Goal: Task Accomplishment & Management: Complete application form

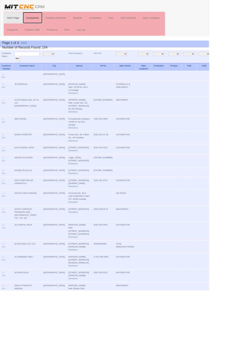
click at [40, 20] on link "Companies" at bounding box center [38, 21] width 23 height 14
click at [34, 63] on input "text" at bounding box center [32, 63] width 30 height 5
type input "Tampar"
click at [17, 66] on input "filter" at bounding box center [20, 69] width 7 height 6
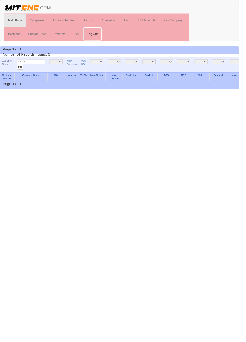
click at [95, 34] on link "Log Out" at bounding box center [95, 35] width 19 height 14
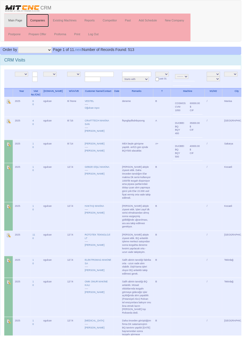
click at [41, 19] on link "Companies" at bounding box center [38, 21] width 23 height 14
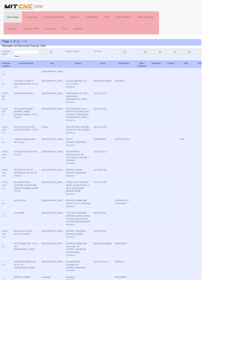
click at [36, 63] on input "text" at bounding box center [32, 63] width 30 height 5
type input "Tampar"
click at [17, 66] on input "filter" at bounding box center [20, 69] width 7 height 6
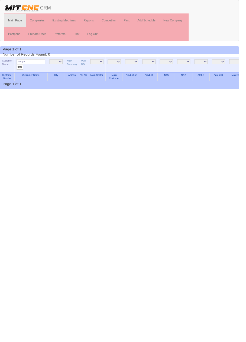
click at [40, 64] on input "Tampar" at bounding box center [32, 63] width 30 height 5
click at [38, 20] on link "Companies" at bounding box center [38, 21] width 23 height 14
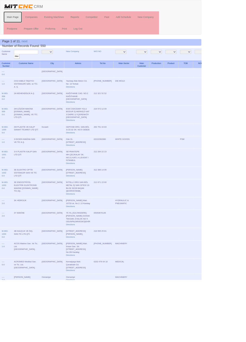
click at [15, 20] on link "Main Page" at bounding box center [15, 21] width 22 height 14
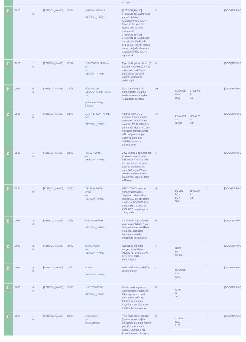
scroll to position [878, 0]
click at [191, 190] on td "35000.00 $ CIF" at bounding box center [198, 199] width 15 height 19
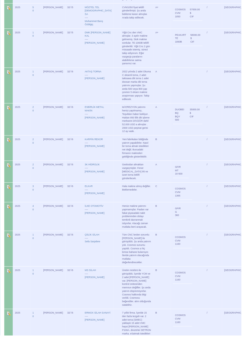
scroll to position [960, 0]
click at [8, 209] on img at bounding box center [9, 211] width 4 height 4
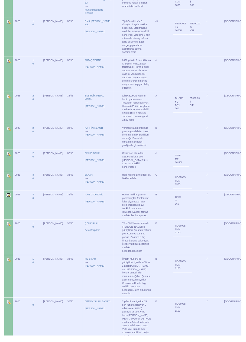
scroll to position [986, 0]
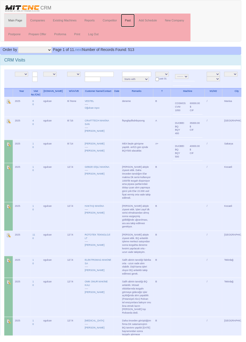
click at [132, 21] on link "Past" at bounding box center [130, 21] width 14 height 14
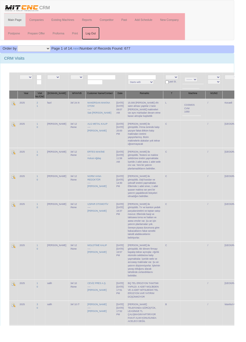
click at [97, 34] on link "Log Out" at bounding box center [95, 35] width 19 height 14
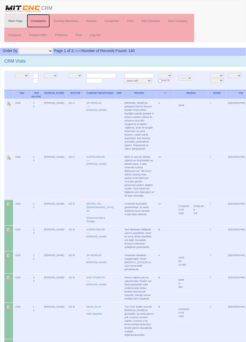
click at [41, 22] on link "Companies" at bounding box center [38, 21] width 23 height 14
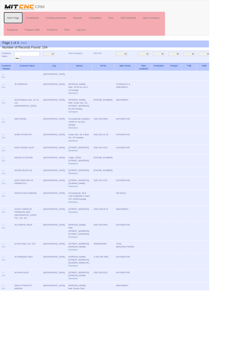
click at [18, 20] on link "Main Page" at bounding box center [15, 21] width 22 height 14
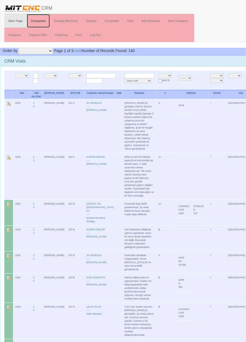
click at [42, 21] on link "Companies" at bounding box center [38, 21] width 23 height 14
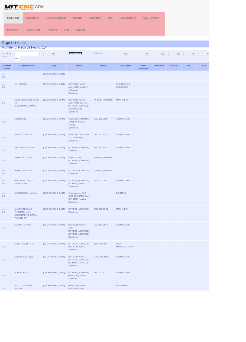
click at [81, 63] on link "New Company" at bounding box center [89, 62] width 16 height 3
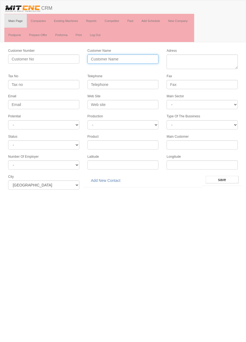
click at [137, 57] on input "Customer Name" at bounding box center [123, 58] width 71 height 9
type input "TAMPAR MAKİNA EKİPMANLARI"
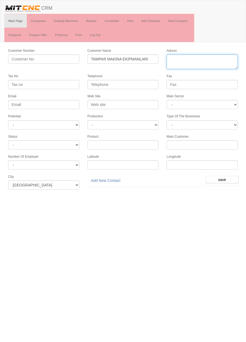
click at [213, 59] on textarea "Adress" at bounding box center [202, 61] width 71 height 15
paste textarea "Fevzi Çakmak Mah. Aslım Cad. Atiker 1.Sanayi Sitesi No: 38/J 42050 Karatay"
click at [183, 66] on textarea "Adress" at bounding box center [202, 61] width 71 height 15
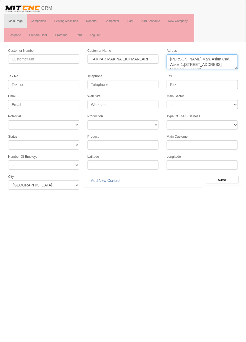
type textarea "Fevzi Çakmak Mah. Aslım Cad. Atiker 1.Sanayi Sitesi No: 38/J Karatay"
click at [139, 83] on input "Telephone" at bounding box center [123, 84] width 71 height 9
paste input "0332 345 14 64"
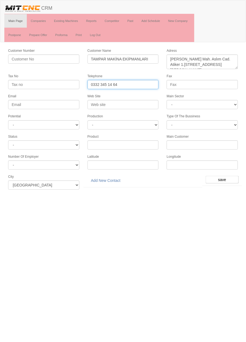
click at [116, 83] on input "0332 345 14 64" at bounding box center [123, 84] width 71 height 9
click at [115, 85] on input "0332 345 14 64" at bounding box center [123, 84] width 71 height 9
type input "0332 345 1464"
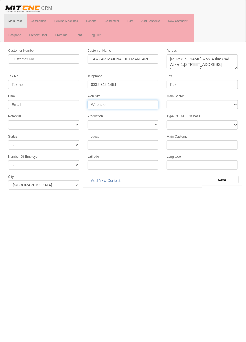
click at [145, 101] on input "Web Site" at bounding box center [123, 104] width 71 height 9
click at [136, 103] on input "Web Site" at bounding box center [123, 104] width 71 height 9
type input "T"
type input "www.tampar.com.tr"
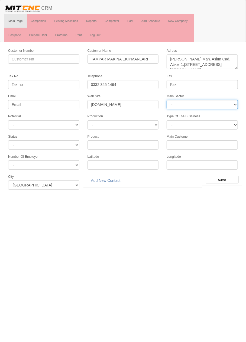
click at [212, 103] on select "- DIE MOLD MACHINERY DEFENCE ELECTRICAL COMPONENTS MEDICAL TOOL MANUFACTURING J…" at bounding box center [202, 104] width 71 height 9
select select "370"
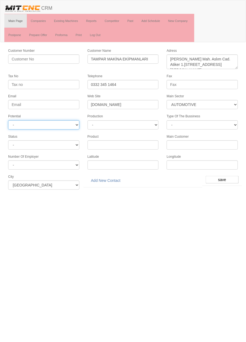
click at [70, 122] on select "- A1 A2 A3 B1 B2 B3 C1 C2 C3" at bounding box center [43, 124] width 71 height 9
select select "6"
click at [224, 176] on input "save" at bounding box center [222, 180] width 33 height 8
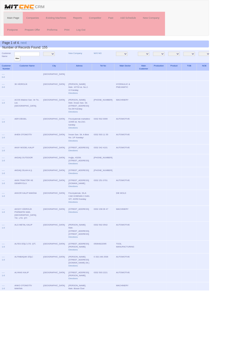
click at [37, 63] on input "text" at bounding box center [32, 63] width 30 height 5
type input "tampar"
click at [17, 66] on input "filter" at bounding box center [20, 69] width 7 height 6
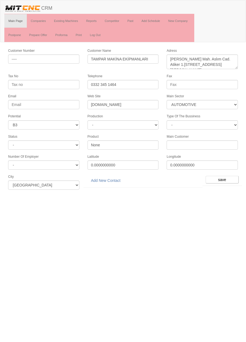
select select "370"
select select "6"
click at [114, 178] on link "Add New Contact" at bounding box center [106, 180] width 37 height 9
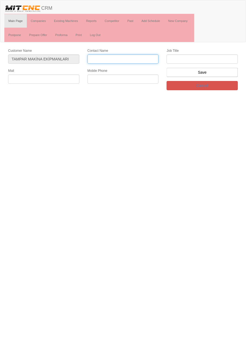
click at [135, 58] on input "Contact Name" at bounding box center [123, 58] width 71 height 9
type input "[PERSON_NAME]"
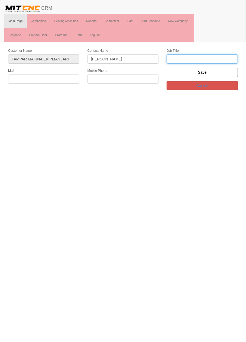
click at [203, 60] on input "text" at bounding box center [202, 58] width 71 height 9
type input "genel müdür"
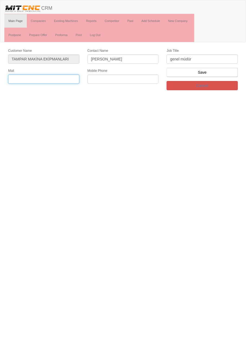
click at [56, 76] on input "text" at bounding box center [43, 79] width 71 height 9
click at [53, 76] on input "text" at bounding box center [43, 79] width 71 height 9
type input "İ"
type input "i"
type input "İ"
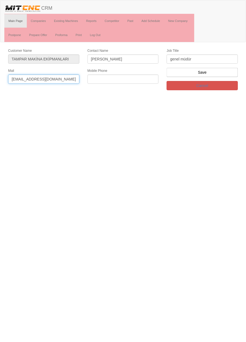
type input "ilgaz@tampar.com.tr"
click at [130, 80] on input "text" at bounding box center [123, 79] width 71 height 9
paste input "0 533 355 5311"
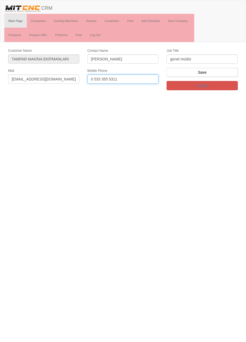
click at [95, 79] on input "0 533 355 5311" at bounding box center [123, 79] width 71 height 9
type input "0533 355 5311"
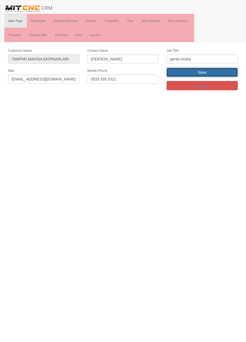
click at [224, 71] on input "Save" at bounding box center [202, 72] width 71 height 9
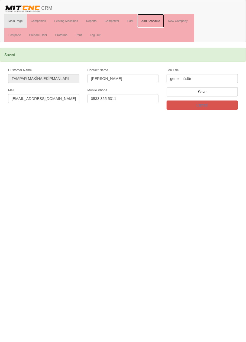
click at [157, 20] on link "Add Schedule" at bounding box center [150, 21] width 27 height 14
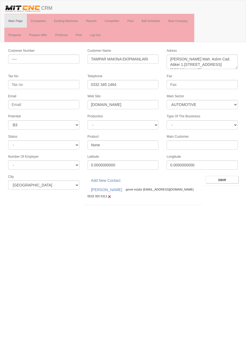
select select "370"
select select "6"
click at [232, 176] on input "save" at bounding box center [222, 180] width 33 height 8
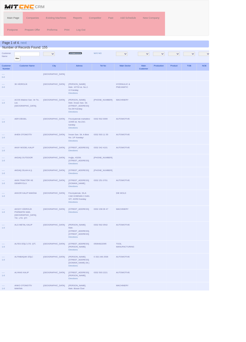
click at [81, 62] on link "New Company" at bounding box center [89, 62] width 16 height 3
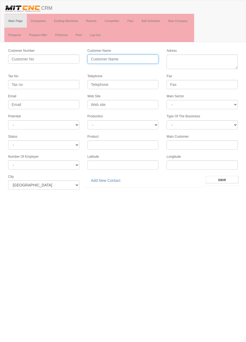
click at [135, 60] on input "Customer Name" at bounding box center [123, 58] width 71 height 9
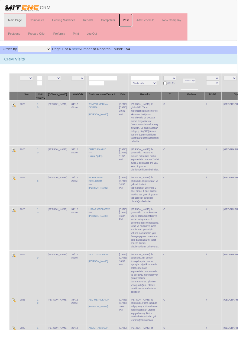
click at [131, 20] on link "Past" at bounding box center [130, 21] width 14 height 14
click at [105, 80] on input "text" at bounding box center [107, 81] width 30 height 5
type input "Mös"
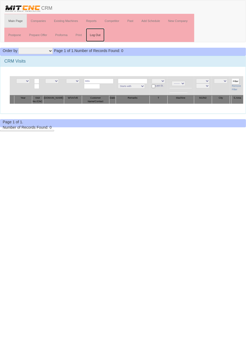
click at [98, 34] on link "Log Out" at bounding box center [95, 35] width 19 height 14
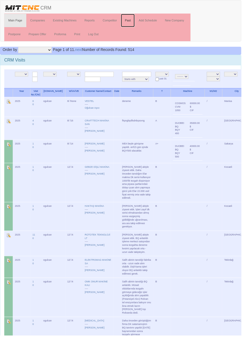
click at [134, 19] on link "Past" at bounding box center [130, 21] width 14 height 14
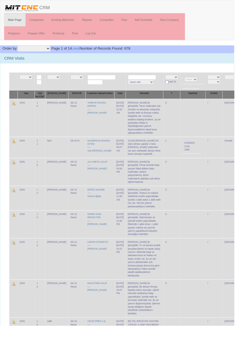
click at [106, 80] on input "text" at bounding box center [107, 81] width 30 height 5
type input "Möstel"
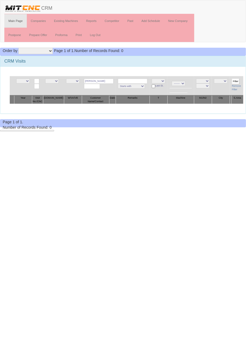
click at [101, 80] on input "[PERSON_NAME]" at bounding box center [99, 81] width 30 height 5
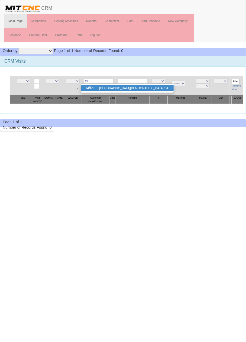
click at [113, 88] on link "MÖ ZTEL [GEOGRAPHIC_DATA][DEMOGRAPHIC_DATA] SA" at bounding box center [127, 88] width 93 height 6
type input "MÖZTEL TEL [DEMOGRAPHIC_DATA] SA"
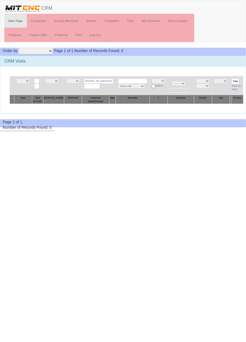
click at [234, 80] on input "Filter" at bounding box center [236, 82] width 8 height 6
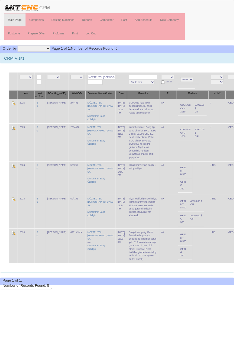
click at [105, 81] on input "MÖZTEL TEL İMALAT SA" at bounding box center [107, 81] width 30 height 5
click at [108, 79] on input "MÖZTEL TEL İMALAT SA" at bounding box center [107, 81] width 30 height 5
type input "MÖZTEL"
click at [121, 96] on link "İLKE METAL MEHMET EK" at bounding box center [111, 95] width 53 height 6
type input "İLKE METAL MEHMET EK"
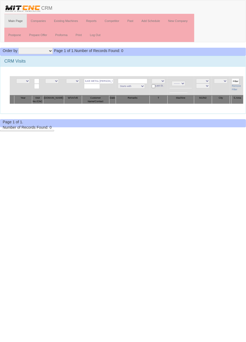
click at [103, 79] on input "İLKE METAL MEHMET EK" at bounding box center [99, 81] width 30 height 5
type input "İLKE META"
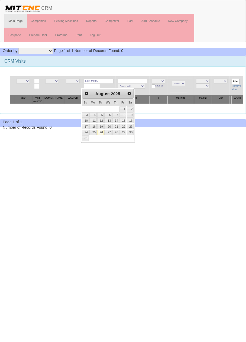
click at [233, 80] on input "Filter" at bounding box center [236, 82] width 8 height 6
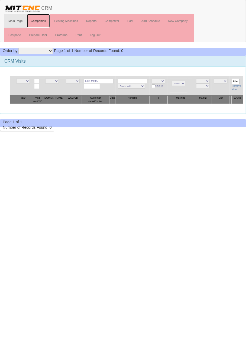
click at [38, 22] on link "Companies" at bounding box center [38, 21] width 23 height 14
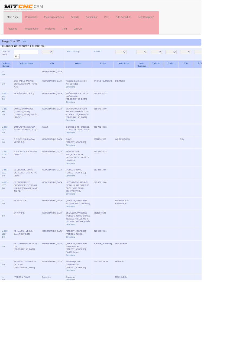
click at [38, 63] on input "text" at bounding box center [32, 63] width 30 height 5
type input "İlke"
click at [17, 66] on input "filter" at bounding box center [20, 69] width 7 height 6
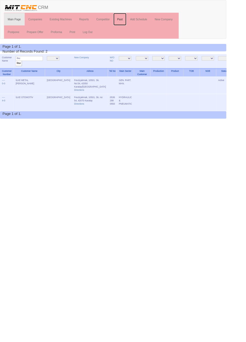
click at [130, 21] on link "Past" at bounding box center [130, 21] width 14 height 14
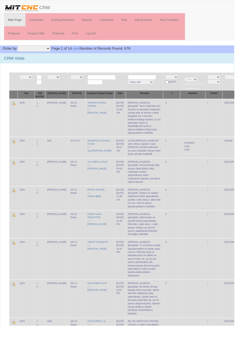
click at [174, 80] on select "NE E A+ A B C L S" at bounding box center [181, 81] width 14 height 5
select select "6"
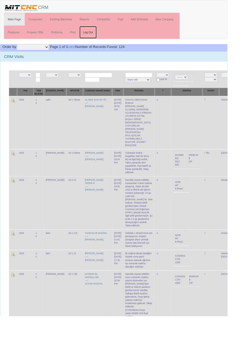
click at [96, 34] on link "Log Out" at bounding box center [95, 35] width 19 height 14
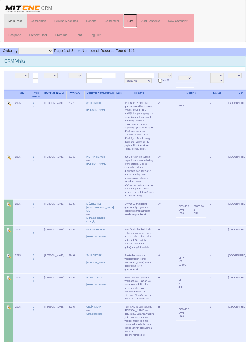
click at [130, 22] on link "Past" at bounding box center [130, 21] width 14 height 14
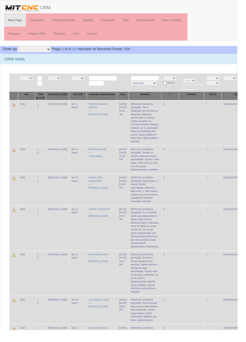
click at [169, 79] on select "NE E A+ A B C L" at bounding box center [176, 81] width 14 height 5
select select "6"
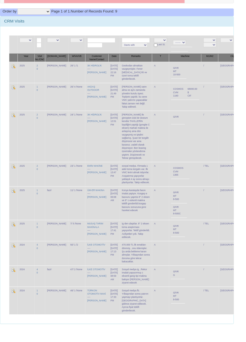
scroll to position [40, 0]
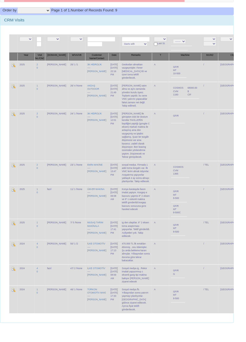
click at [164, 39] on select "NE E A" at bounding box center [169, 41] width 14 height 5
click at [186, 24] on div "CRM Visits" at bounding box center [122, 21] width 245 height 11
click at [165, 41] on select "NE E A" at bounding box center [169, 41] width 14 height 5
click at [212, 144] on td "/" at bounding box center [221, 142] width 18 height 54
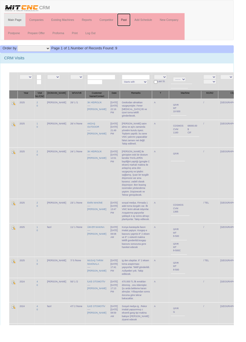
click at [131, 20] on link "Past" at bounding box center [130, 21] width 14 height 14
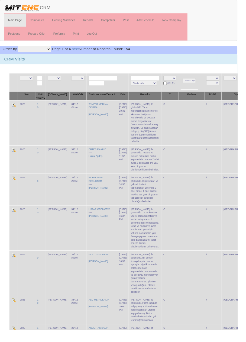
click at [169, 81] on select "NE E A+ A B C L" at bounding box center [176, 81] width 14 height 5
select select "6"
click at [61, 79] on select "NE E [PERSON_NAME] [PERSON_NAME]" at bounding box center [57, 81] width 14 height 5
select select "15"
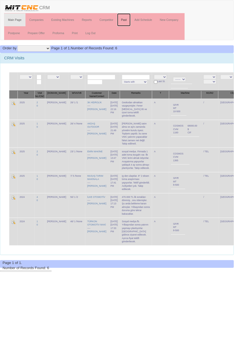
click at [130, 21] on link "Past" at bounding box center [130, 21] width 14 height 14
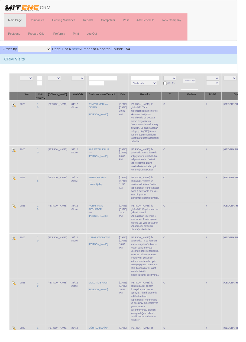
click at [232, 79] on select "NE E [GEOGRAPHIC_DATA]" at bounding box center [239, 81] width 14 height 5
select select "1232"
click at [131, 20] on link "Past" at bounding box center [130, 21] width 14 height 14
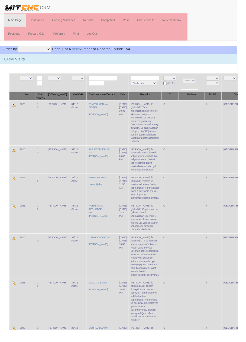
click at [232, 80] on select "NE E [GEOGRAPHIC_DATA]" at bounding box center [239, 81] width 14 height 5
select select "1232"
click at [58, 82] on select "NE E [PERSON_NAME] [PERSON_NAME]" at bounding box center [57, 81] width 14 height 5
select select "15"
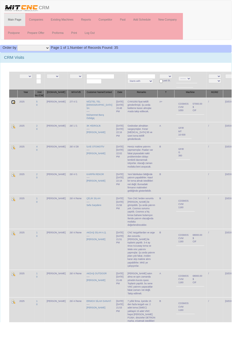
click at [13, 109] on img at bounding box center [14, 108] width 4 height 4
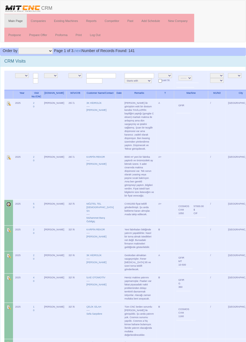
click at [8, 204] on img at bounding box center [9, 204] width 4 height 4
click at [9, 203] on img at bounding box center [9, 204] width 4 height 4
click at [97, 202] on link "MÖZTEL TEL [DEMOGRAPHIC_DATA] SA" at bounding box center [99, 207] width 27 height 10
click at [214, 209] on td "/" at bounding box center [217, 213] width 18 height 26
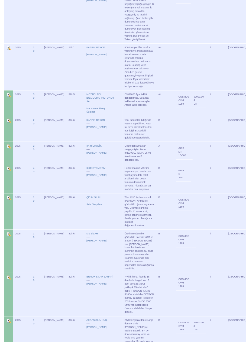
scroll to position [115, 0]
